Goal: Use online tool/utility: Utilize a website feature to perform a specific function

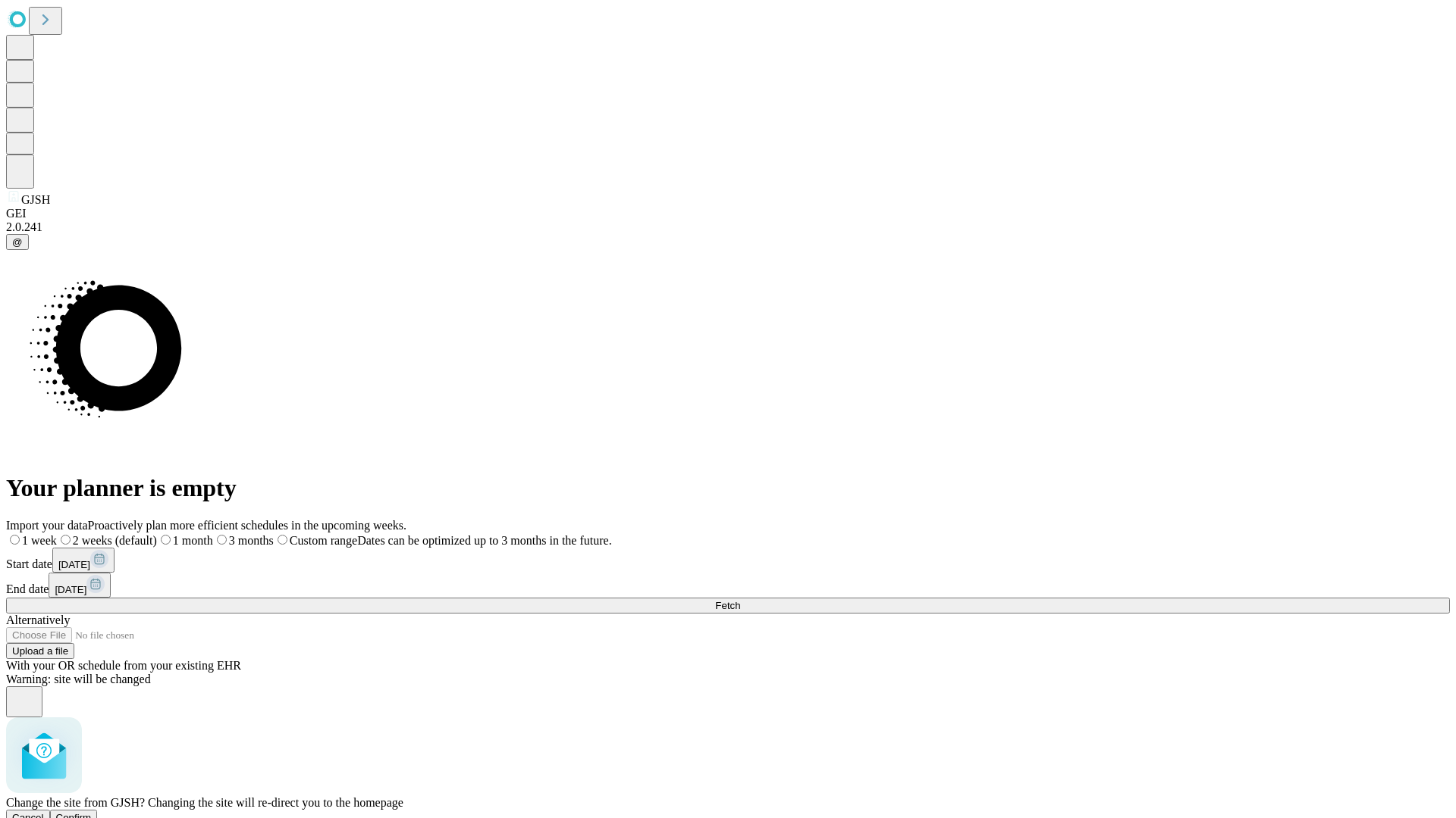
click at [91, 812] on span "Confirm" at bounding box center [74, 818] width 36 height 11
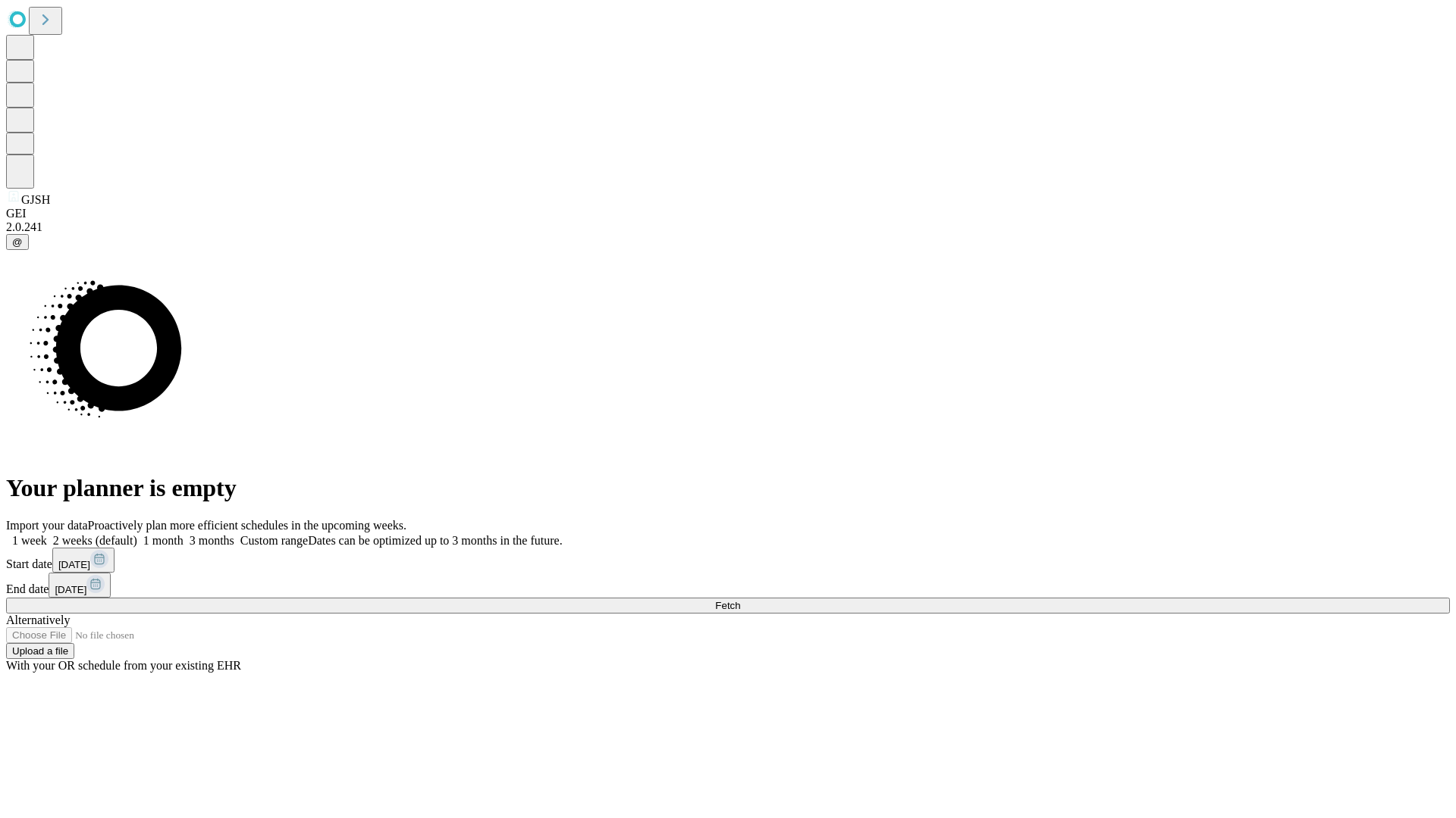
click at [184, 534] on label "1 month" at bounding box center [161, 540] width 46 height 13
click at [740, 600] on span "Fetch" at bounding box center [727, 606] width 25 height 11
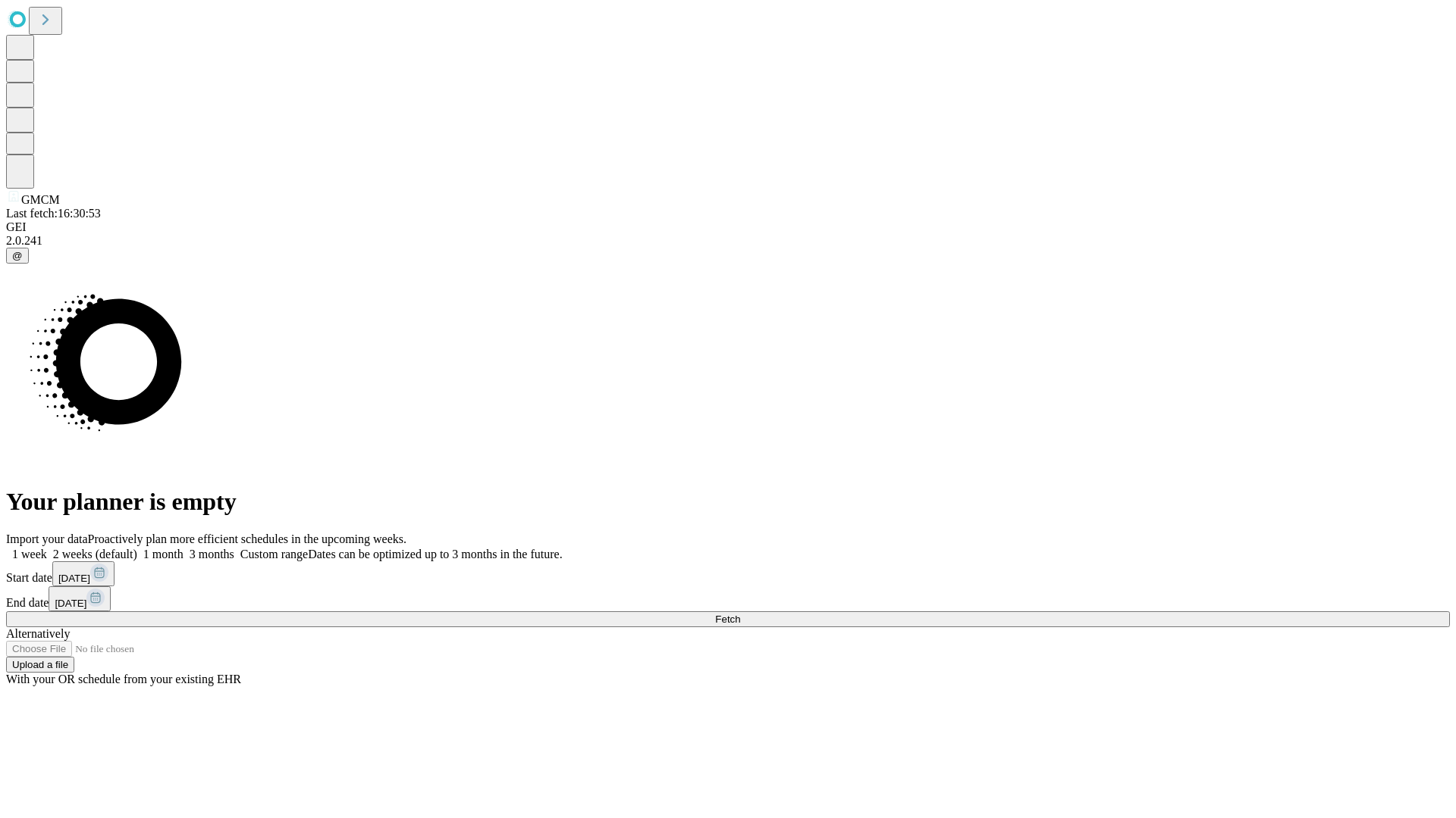
click at [184, 548] on label "1 month" at bounding box center [161, 554] width 46 height 13
click at [740, 614] on span "Fetch" at bounding box center [727, 620] width 25 height 11
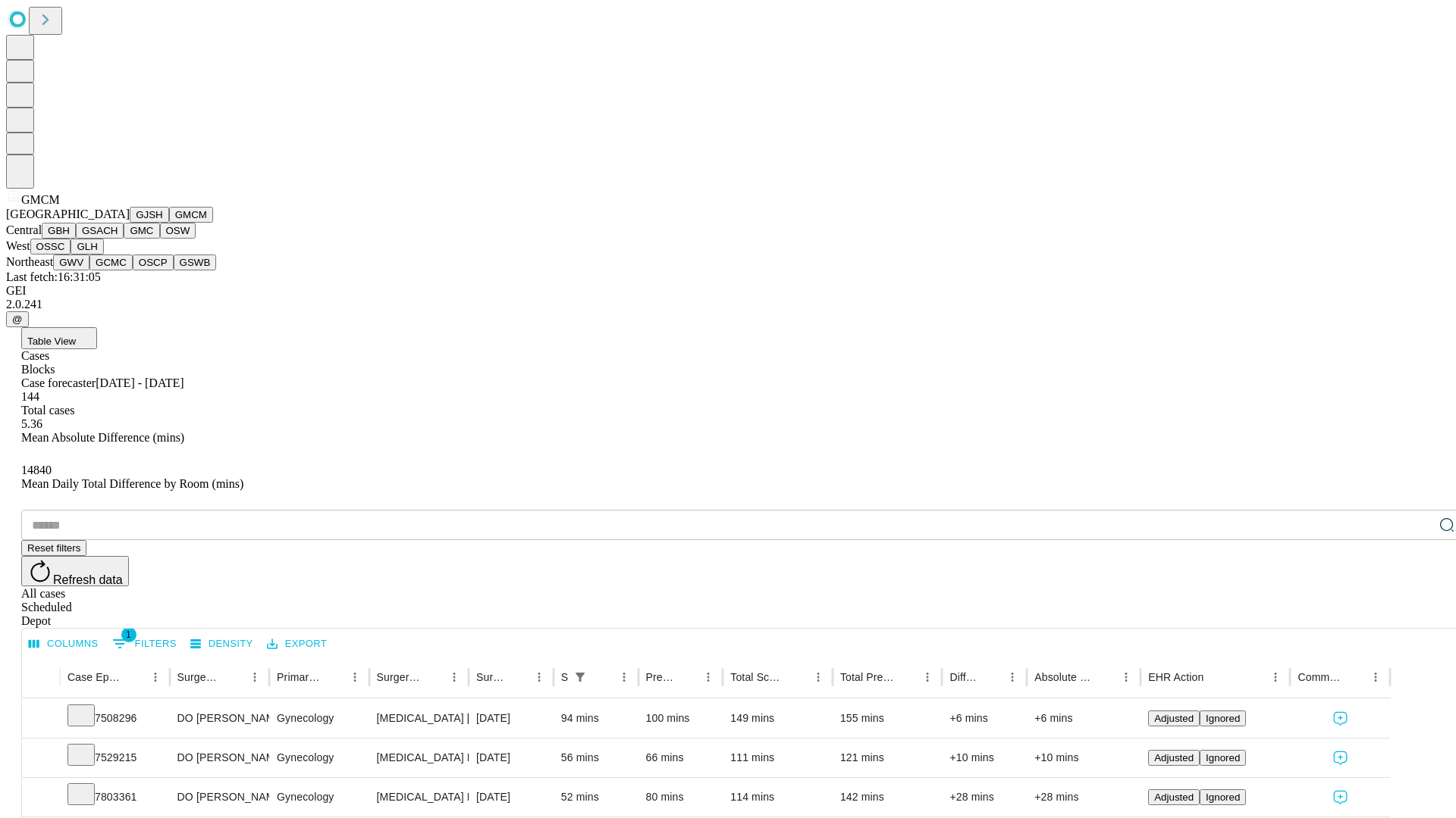
click at [76, 239] on button "GBH" at bounding box center [58, 231] width 34 height 16
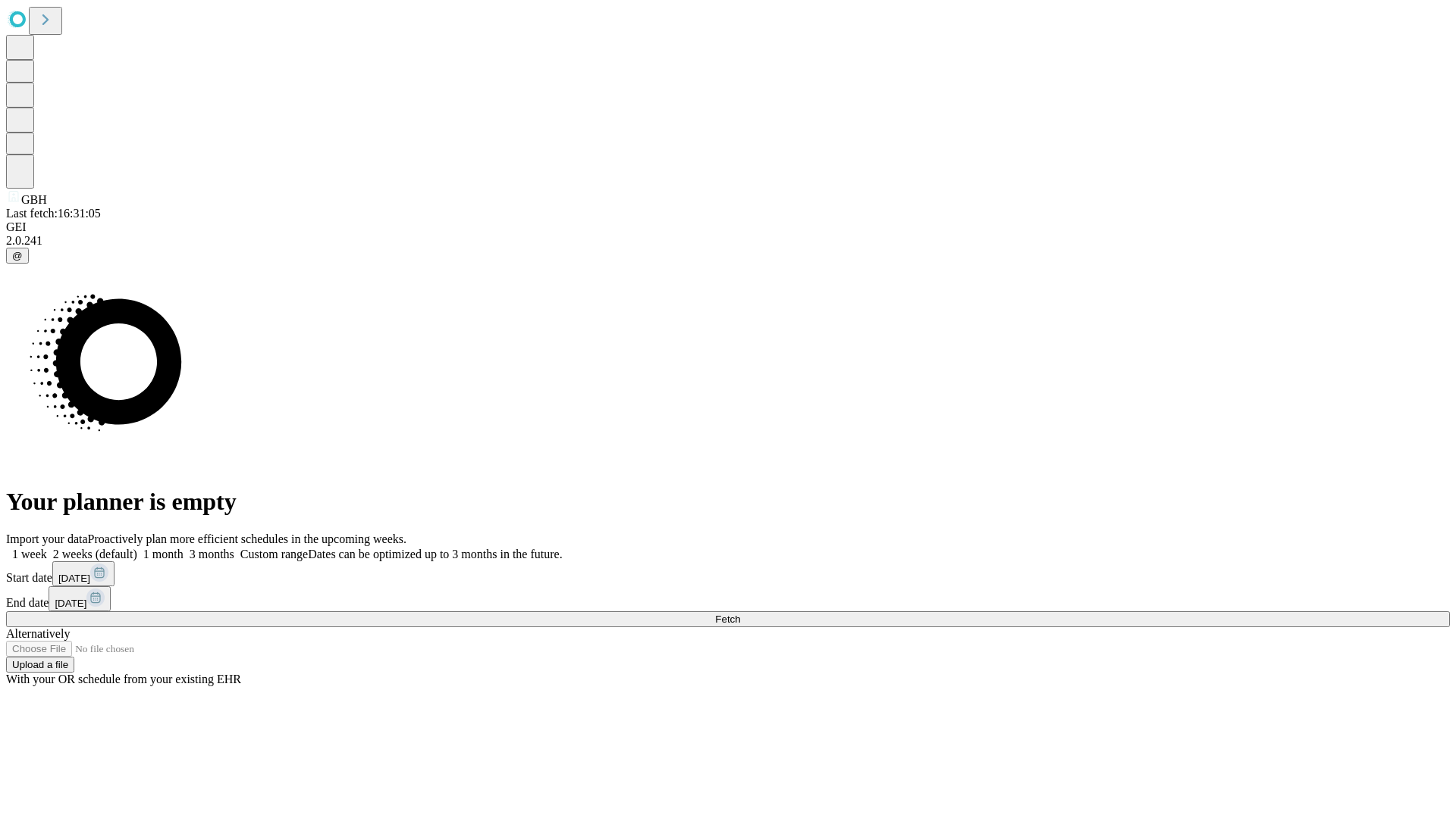
click at [184, 548] on label "1 month" at bounding box center [161, 554] width 46 height 13
click at [740, 614] on span "Fetch" at bounding box center [727, 620] width 25 height 11
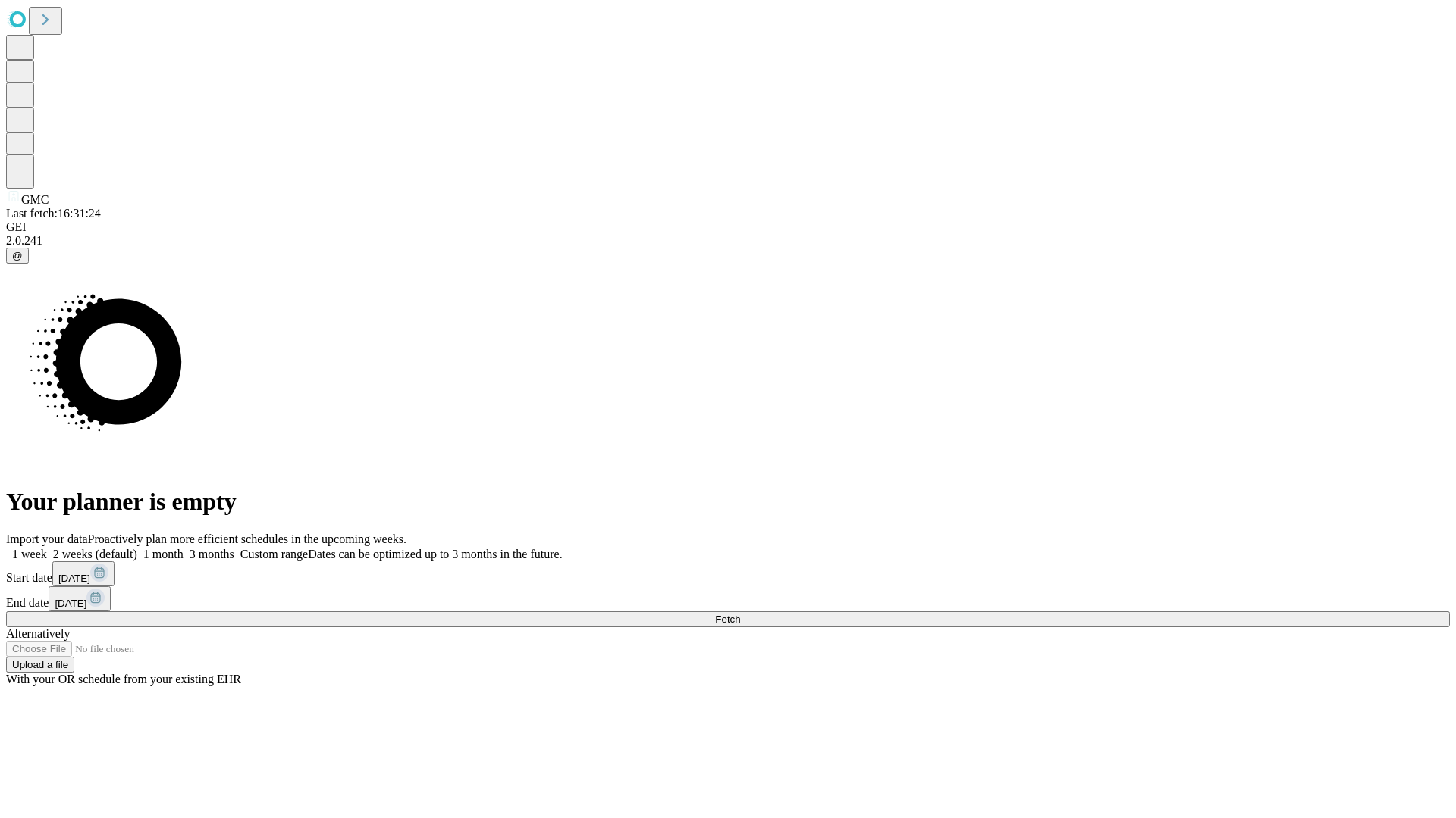
click at [184, 548] on label "1 month" at bounding box center [161, 554] width 46 height 13
click at [740, 614] on span "Fetch" at bounding box center [727, 620] width 25 height 11
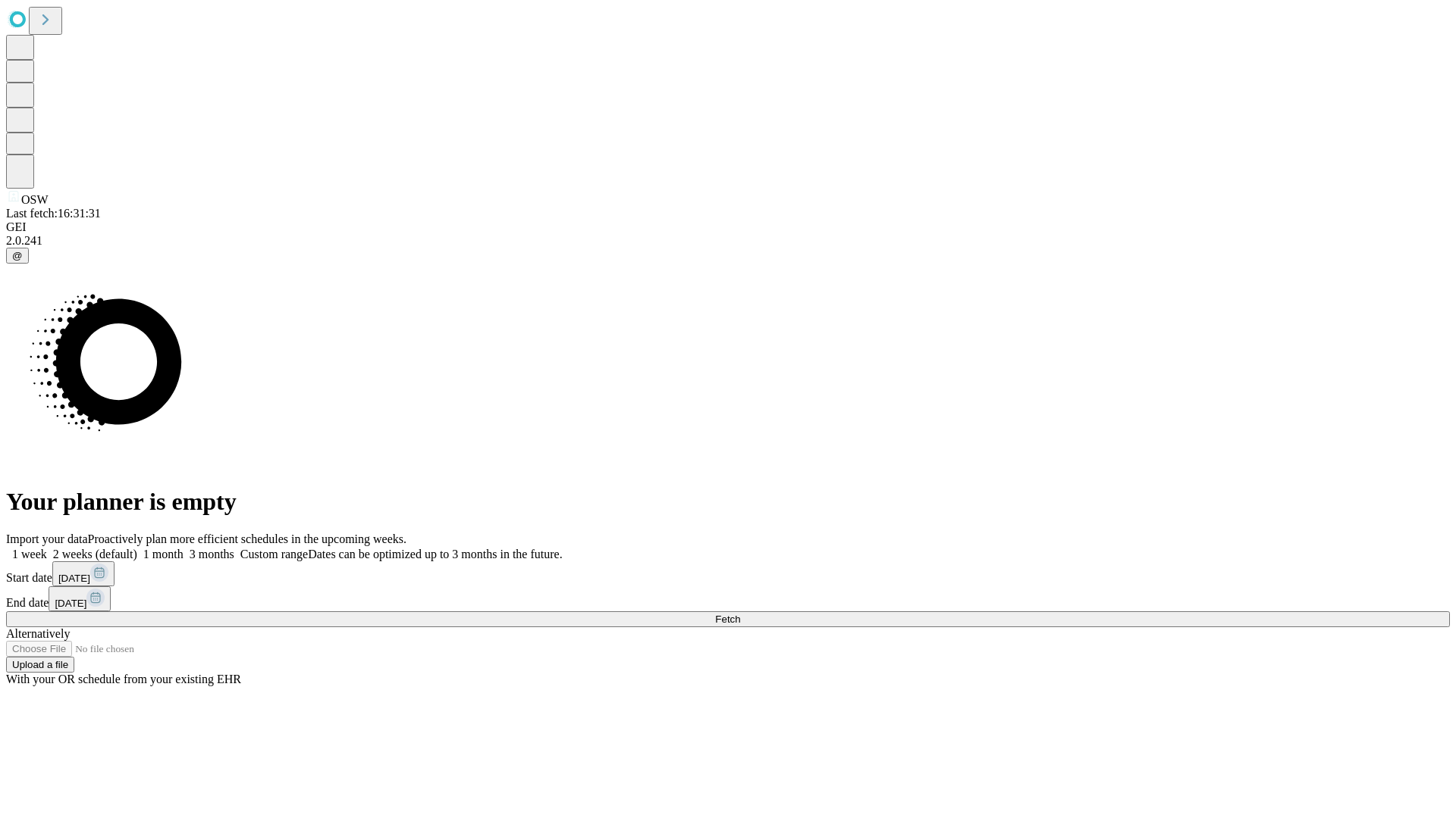
click at [184, 548] on label "1 month" at bounding box center [161, 554] width 46 height 13
click at [740, 614] on span "Fetch" at bounding box center [727, 620] width 25 height 11
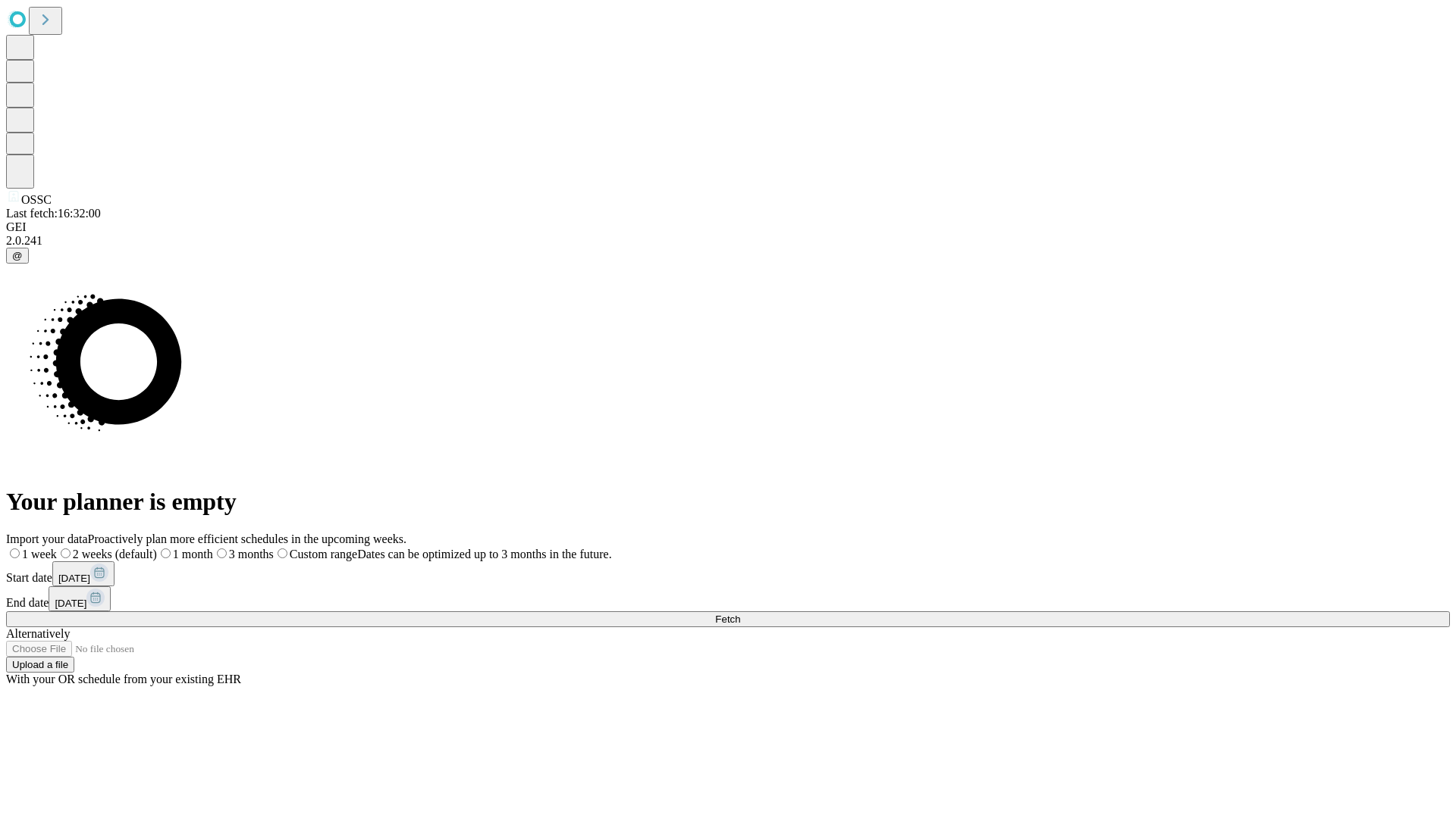
click at [740, 614] on span "Fetch" at bounding box center [727, 620] width 25 height 11
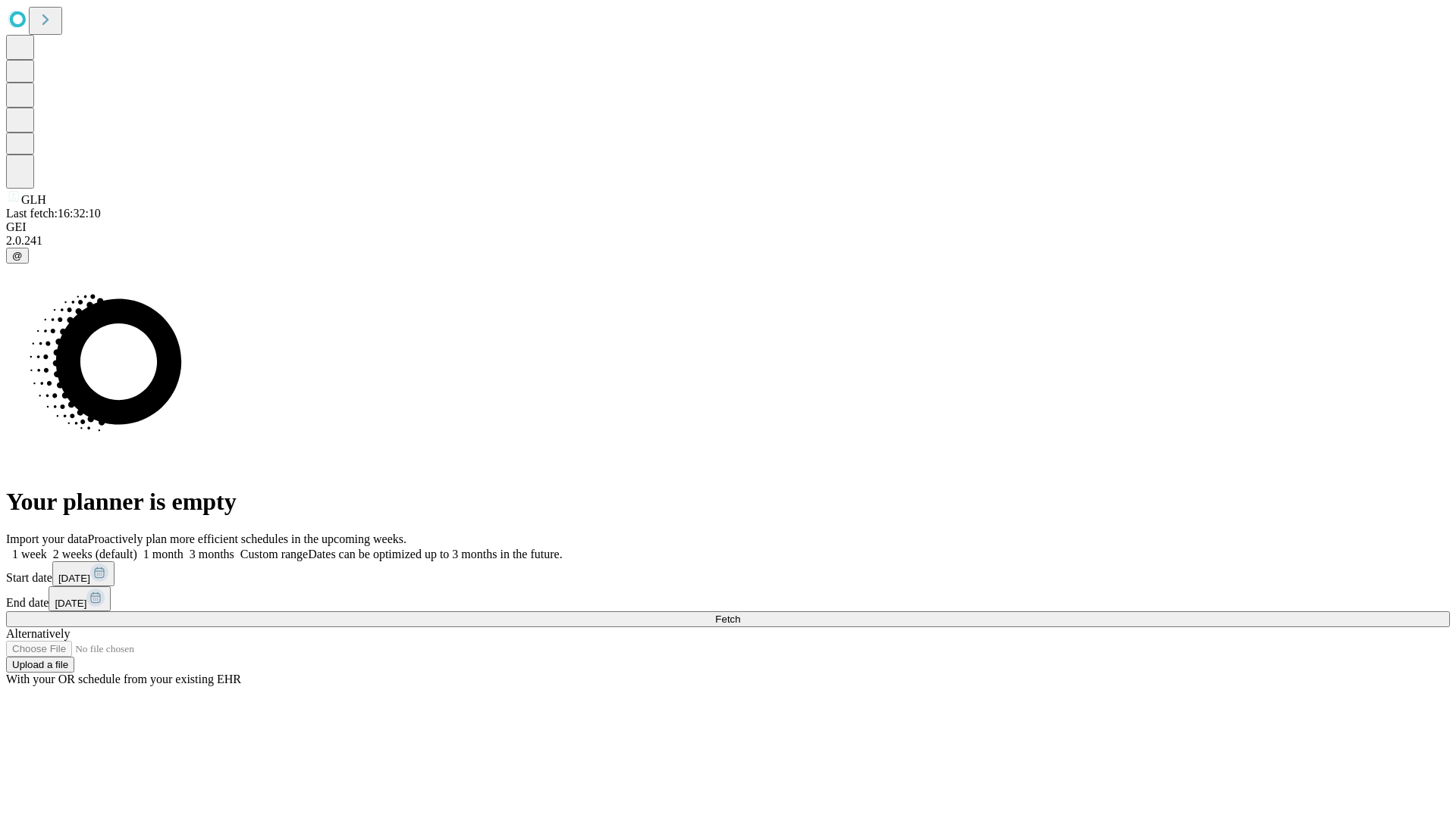
click at [184, 548] on label "1 month" at bounding box center [161, 554] width 46 height 13
click at [740, 614] on span "Fetch" at bounding box center [727, 620] width 25 height 11
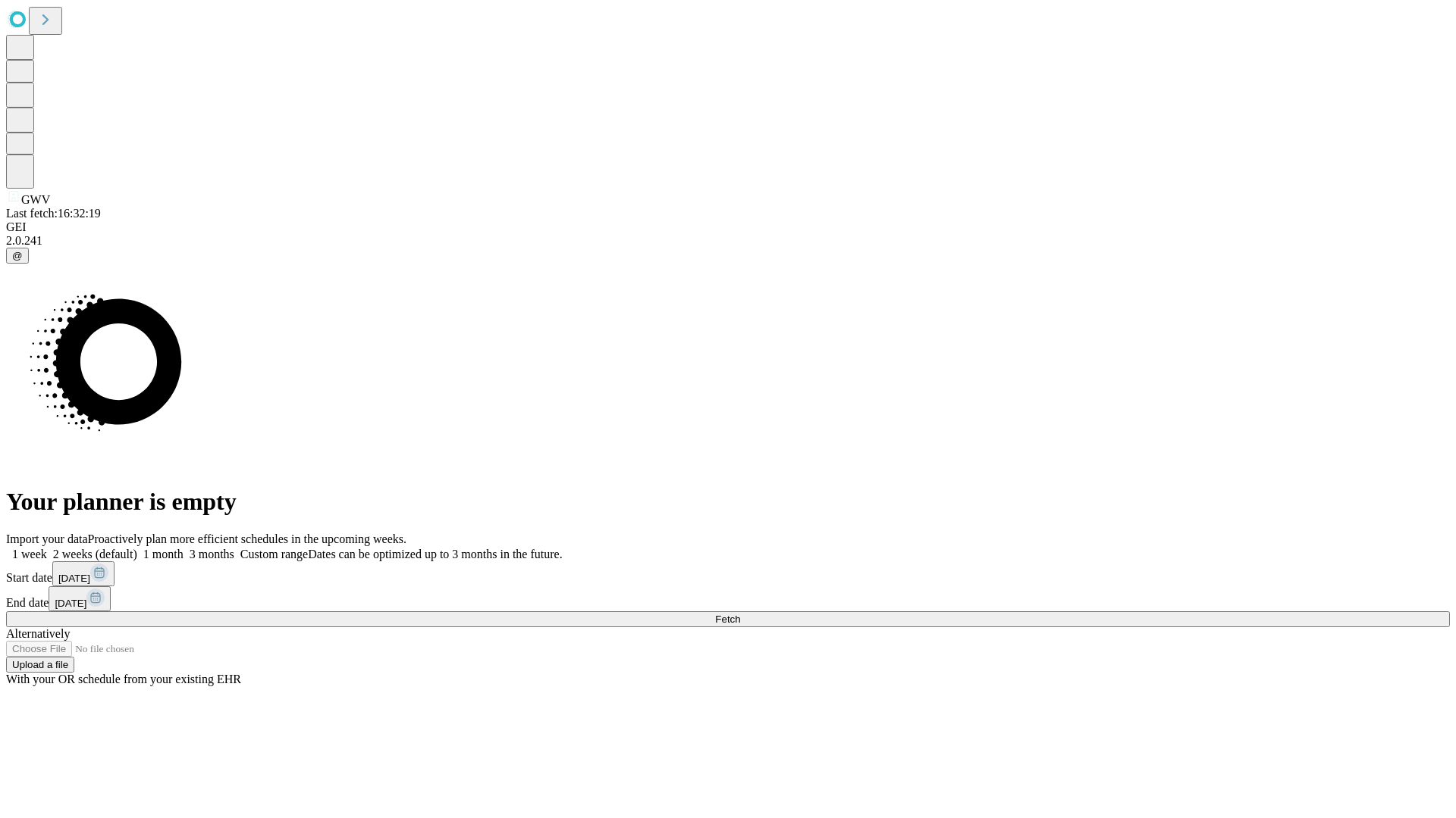
click at [184, 548] on label "1 month" at bounding box center [161, 554] width 46 height 13
click at [740, 614] on span "Fetch" at bounding box center [727, 620] width 25 height 11
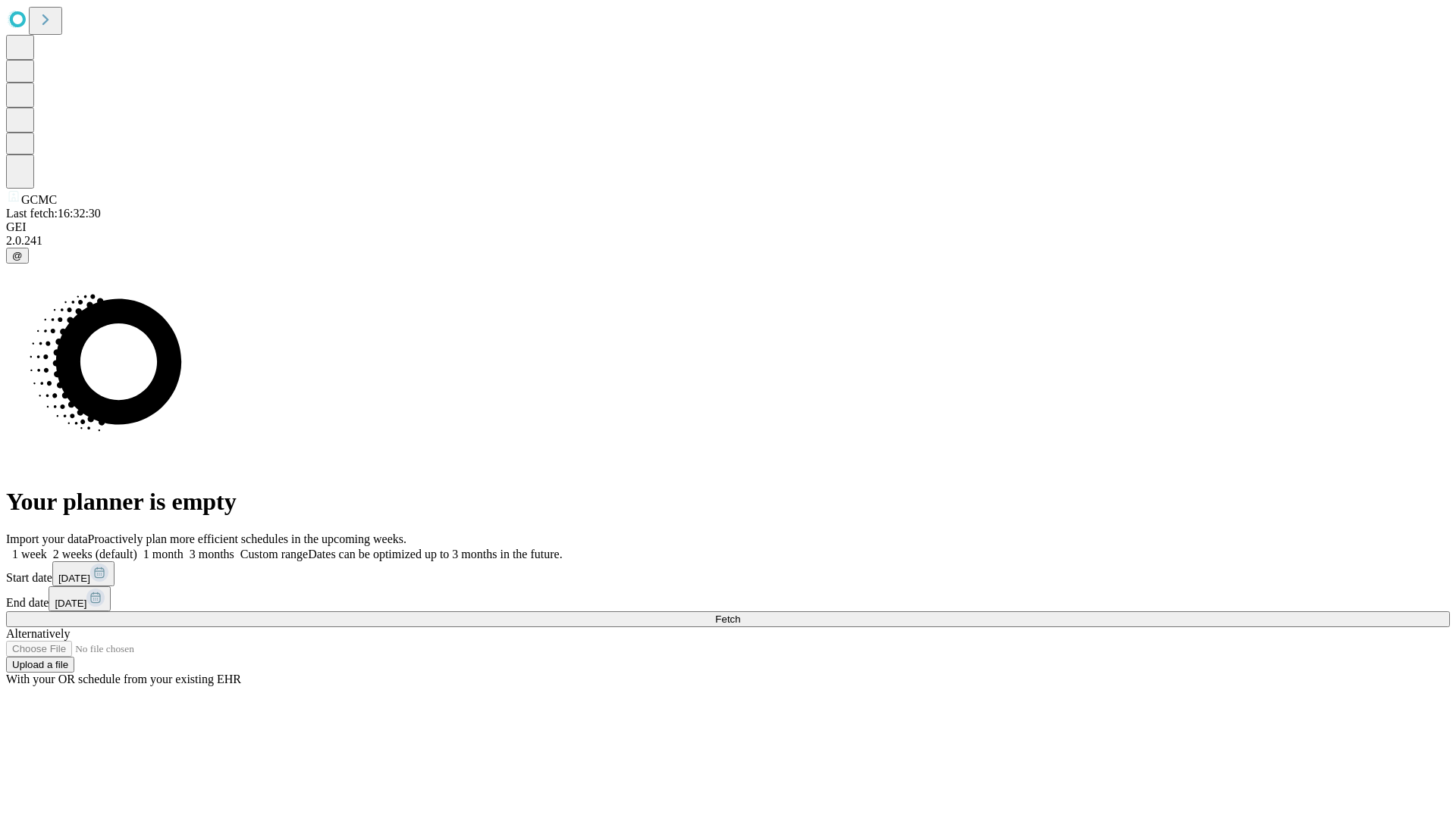
click at [184, 548] on label "1 month" at bounding box center [161, 554] width 46 height 13
click at [740, 614] on span "Fetch" at bounding box center [727, 620] width 25 height 11
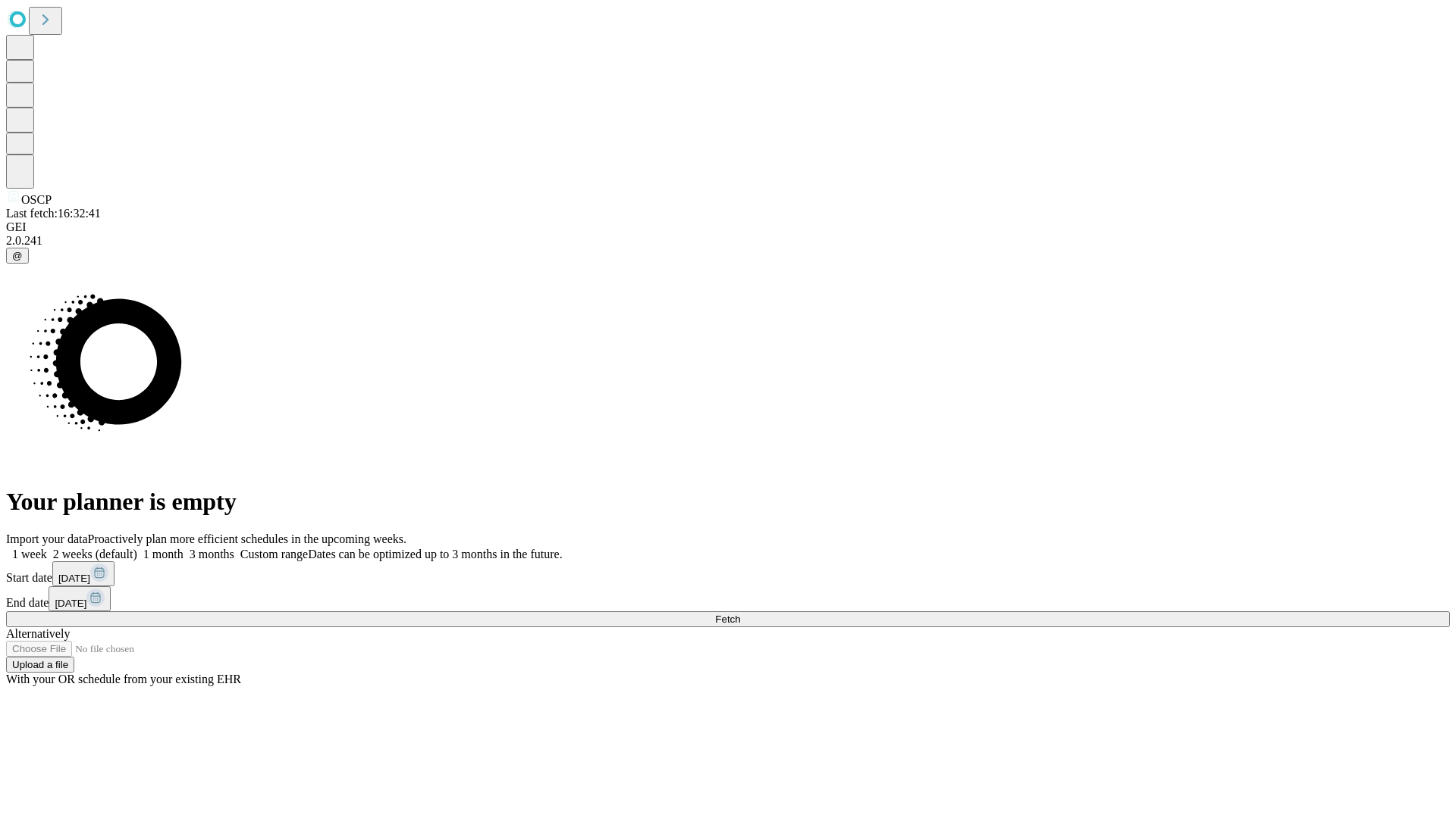
click at [184, 548] on label "1 month" at bounding box center [161, 554] width 46 height 13
click at [740, 614] on span "Fetch" at bounding box center [727, 620] width 25 height 11
